Goal: Check status: Check status

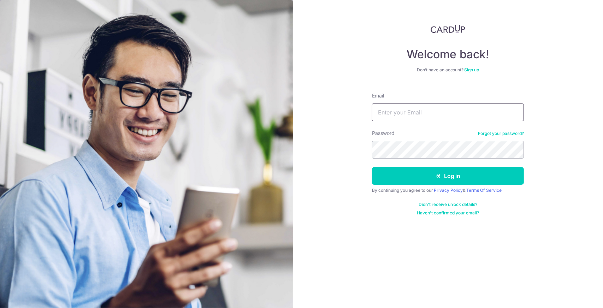
click at [407, 119] on input "Email" at bounding box center [448, 112] width 152 height 18
type input "[EMAIL_ADDRESS][DOMAIN_NAME]"
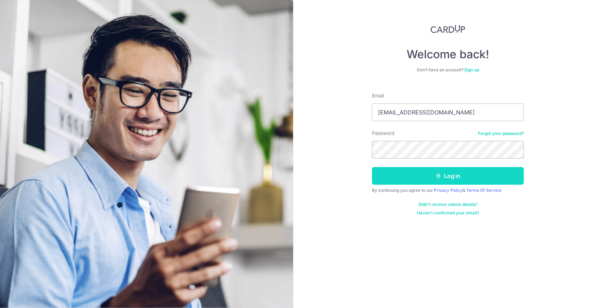
click at [412, 184] on button "Log in" at bounding box center [448, 176] width 152 height 18
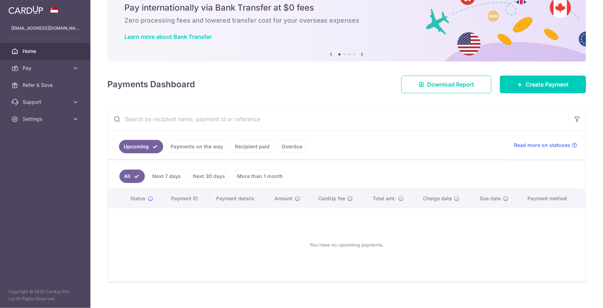
scroll to position [35, 0]
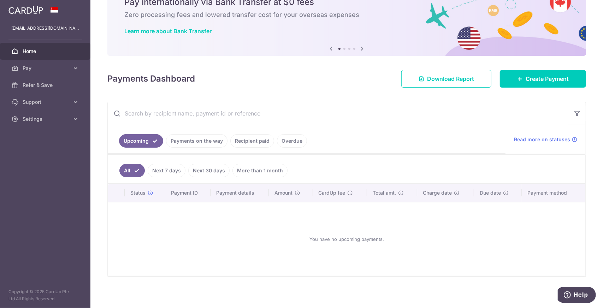
click at [204, 143] on link "Payments on the way" at bounding box center [196, 140] width 61 height 13
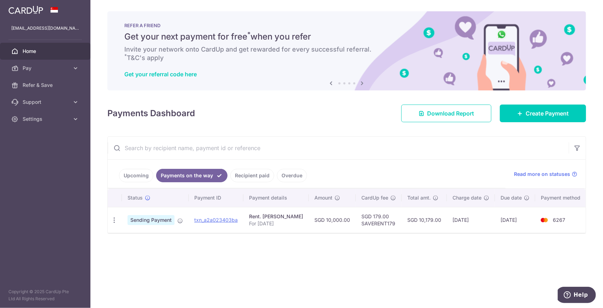
click at [288, 176] on link "Overdue" at bounding box center [292, 175] width 30 height 13
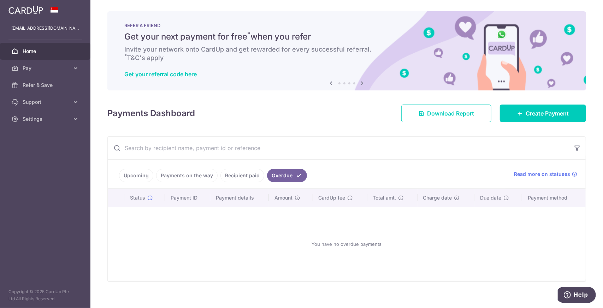
click at [248, 176] on link "Recipient paid" at bounding box center [242, 175] width 44 height 13
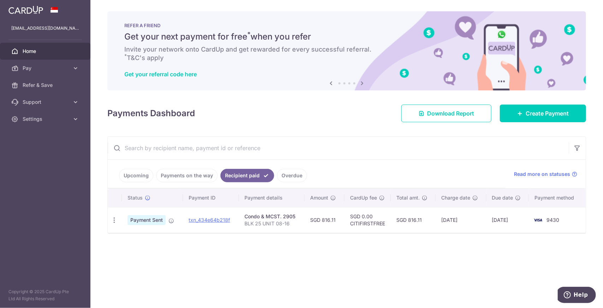
click at [186, 176] on link "Payments on the way" at bounding box center [186, 175] width 61 height 13
